Goal: Task Accomplishment & Management: Use online tool/utility

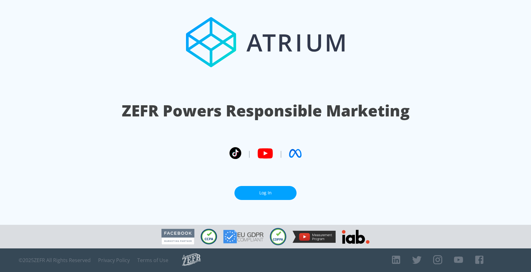
click at [275, 196] on link "Log In" at bounding box center [266, 193] width 62 height 14
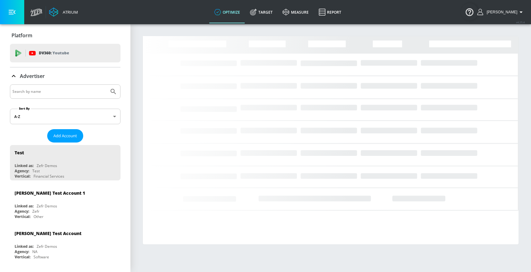
click at [40, 95] on input "Search by name" at bounding box center [59, 92] width 94 height 8
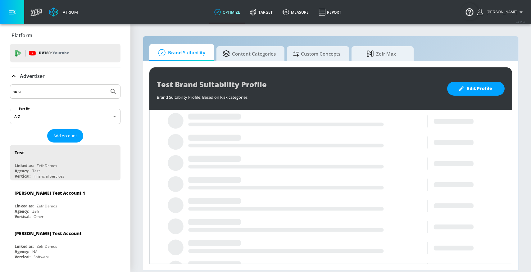
type input "hulu"
click at [107, 85] on button "Submit Search" at bounding box center [114, 92] width 14 height 14
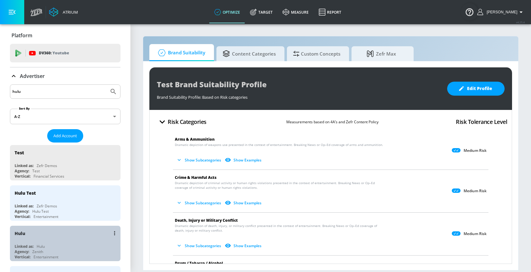
click at [33, 240] on div "Hulu Linked as: Hulu Agency: Zenith Vertical: Entertainment" at bounding box center [65, 243] width 111 height 35
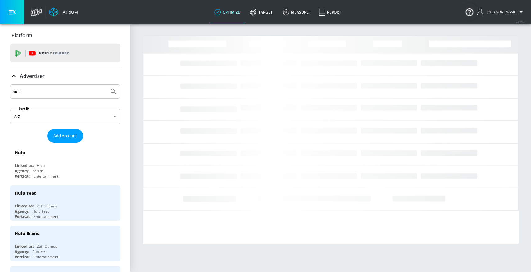
click at [11, 76] on icon at bounding box center [13, 75] width 7 height 7
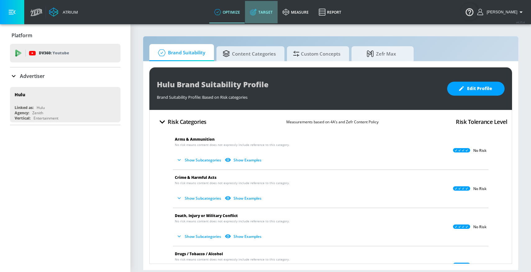
click at [267, 17] on link "Target" at bounding box center [261, 12] width 33 height 22
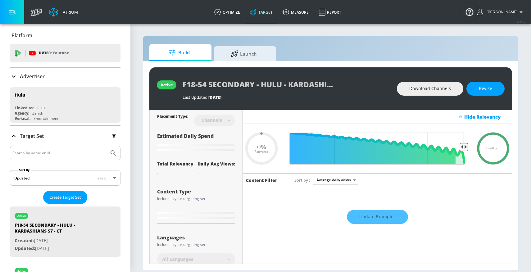
type input "0.05"
click at [29, 153] on input "Search by name or Id" at bounding box center [59, 153] width 94 height 8
type input "emmy"
click at [107, 146] on button "Submit Search" at bounding box center [114, 153] width 14 height 14
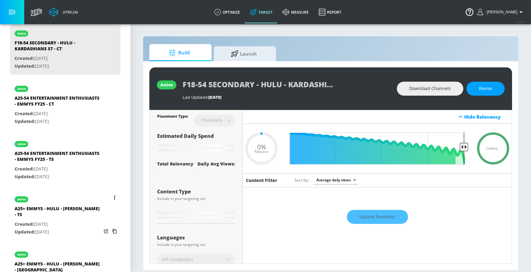
scroll to position [200, 0]
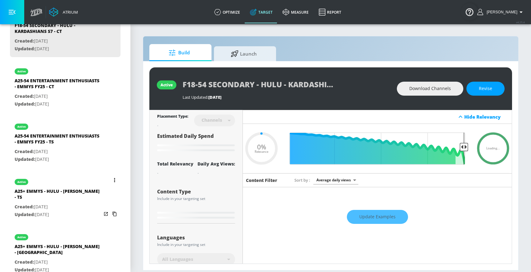
click at [46, 205] on div "Created: [DATE] Updated: [DATE]" at bounding box center [58, 210] width 87 height 15
type input "A25+ EMMYS - HULU - [PERSON_NAME] - TS"
type input "videos"
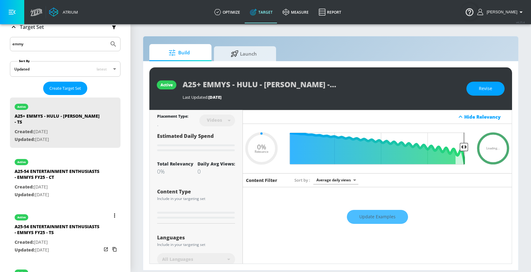
scroll to position [96, 0]
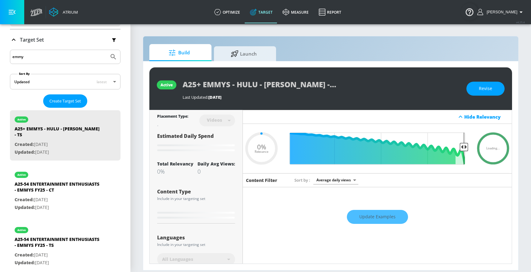
type input "0.61"
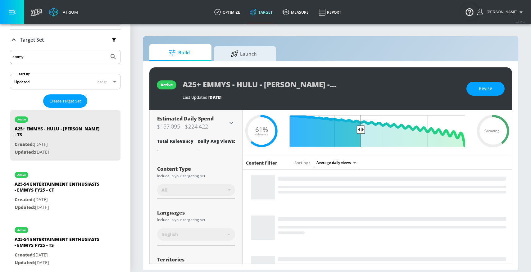
scroll to position [0, 0]
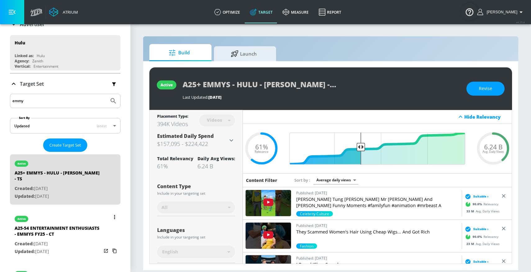
scroll to position [144, 0]
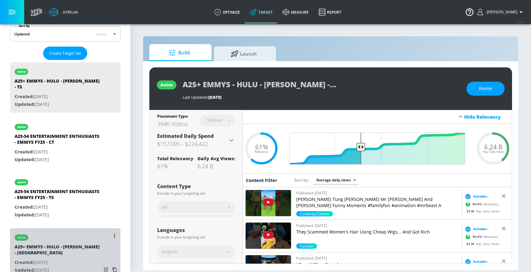
click at [54, 259] on p "Created: [DATE]" at bounding box center [58, 263] width 87 height 8
type input "A25+ EMMYS - HULU - [PERSON_NAME] - [GEOGRAPHIC_DATA]"
type input "channels"
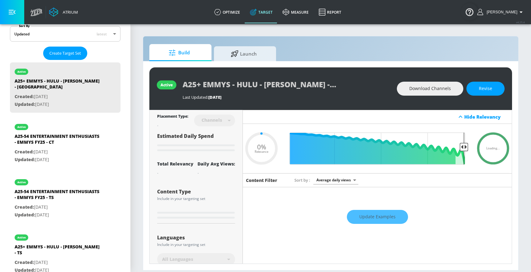
type input "0.5"
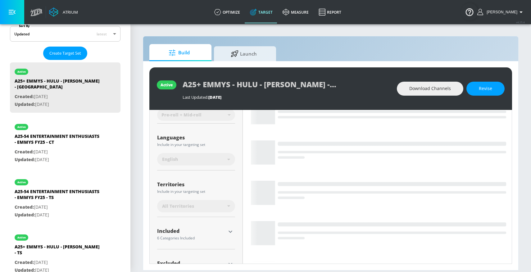
scroll to position [115, 0]
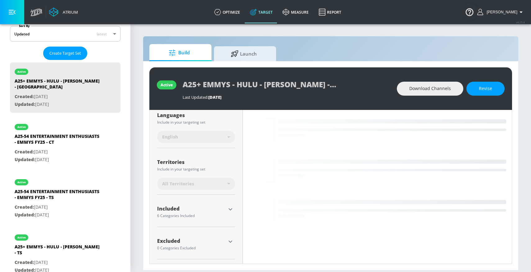
click at [231, 210] on icon "button" at bounding box center [230, 209] width 7 height 7
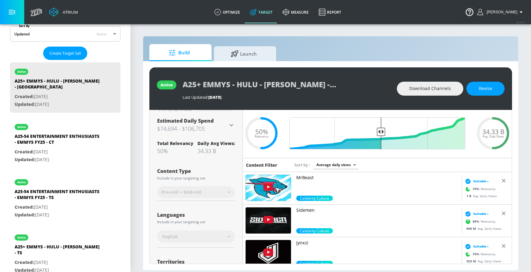
scroll to position [0, 0]
